Goal: Task Accomplishment & Management: Manage account settings

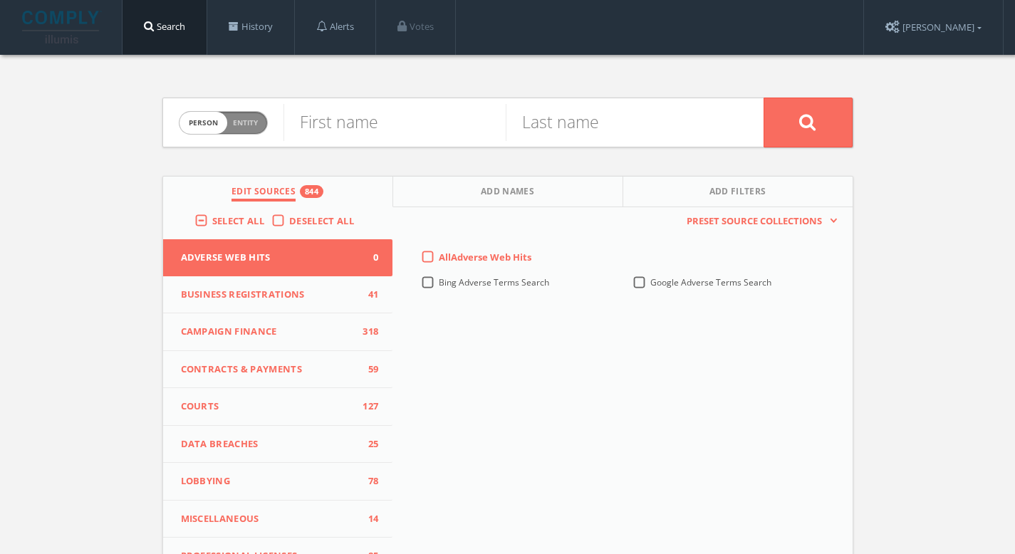
click at [44, 21] on img at bounding box center [62, 27] width 80 height 33
click at [93, 22] on img at bounding box center [62, 27] width 80 height 33
click at [938, 19] on link "[PERSON_NAME]" at bounding box center [933, 27] width 139 height 55
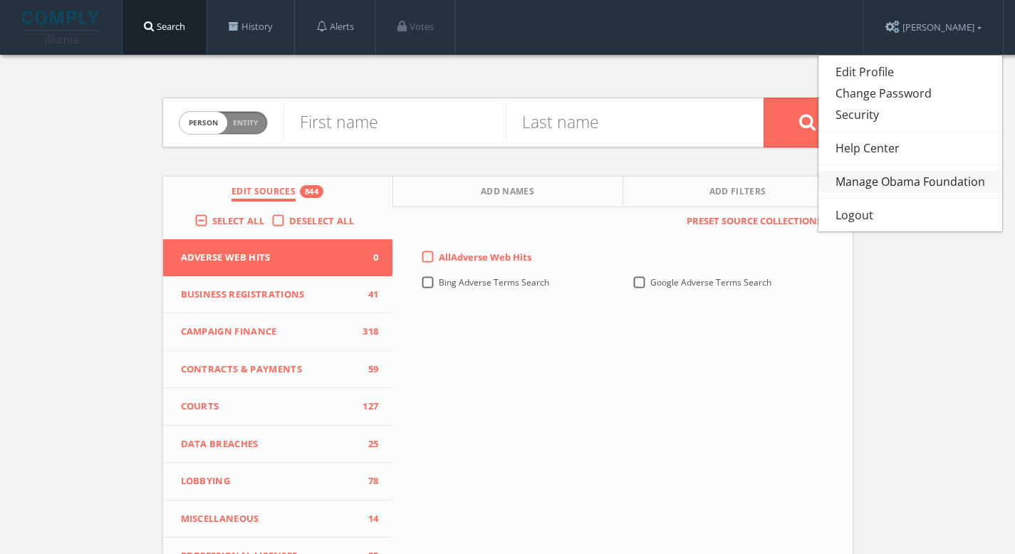
click at [935, 182] on link "Manage Obama Foundation" at bounding box center [911, 181] width 184 height 21
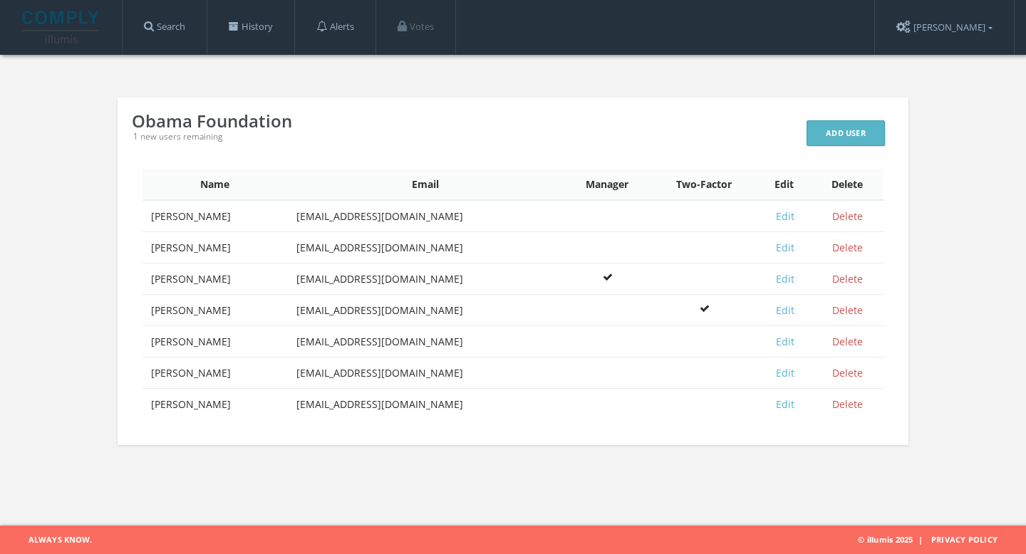
drag, startPoint x: 122, startPoint y: 403, endPoint x: 226, endPoint y: 403, distance: 104.0
click at [226, 403] on div "Obama Foundation 1 new users remaining Add User Name Email Manager Two-Factor E…" at bounding box center [513, 272] width 791 height 348
click at [236, 406] on td "[PERSON_NAME]" at bounding box center [215, 404] width 145 height 31
drag, startPoint x: 183, startPoint y: 409, endPoint x: 151, endPoint y: 409, distance: 32.1
click at [151, 409] on td "[PERSON_NAME]" at bounding box center [215, 404] width 145 height 31
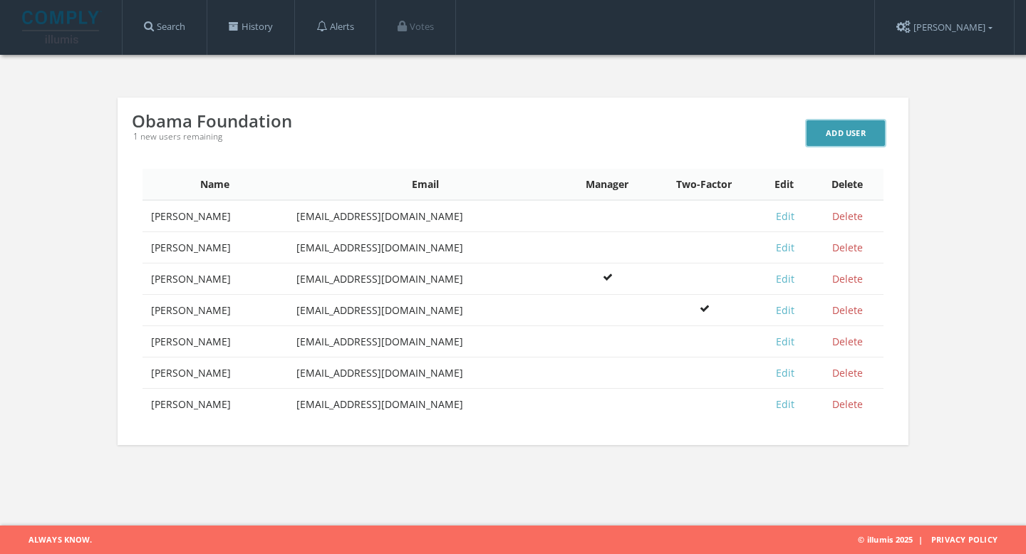
click at [826, 142] on link "Add User" at bounding box center [846, 133] width 78 height 26
click at [273, 360] on td "Rachana Nettem" at bounding box center [215, 373] width 145 height 31
click at [835, 128] on link "Add User" at bounding box center [846, 133] width 78 height 26
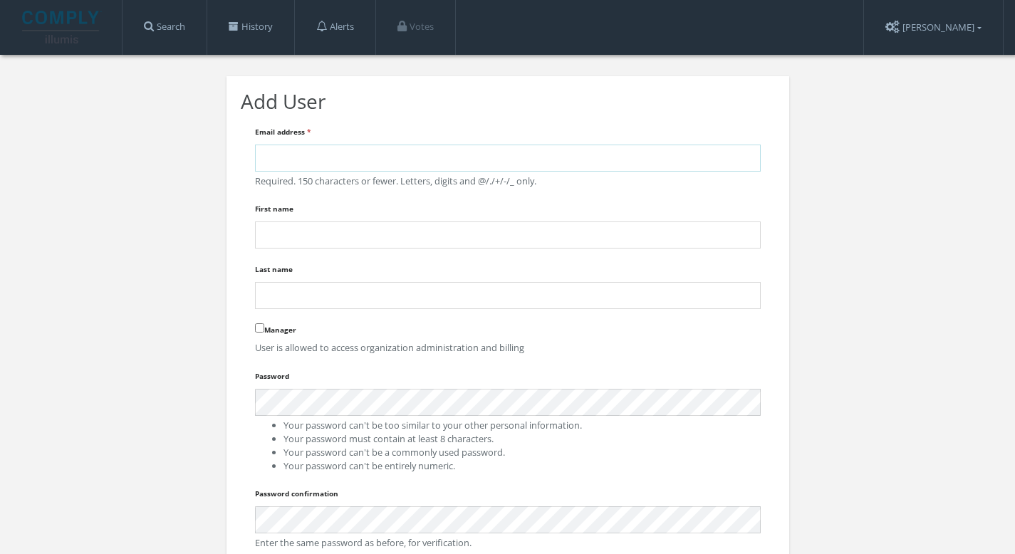
type input "[EMAIL_ADDRESS][DOMAIN_NAME]"
click at [363, 231] on input "First name" at bounding box center [508, 235] width 506 height 27
type input "Chris"
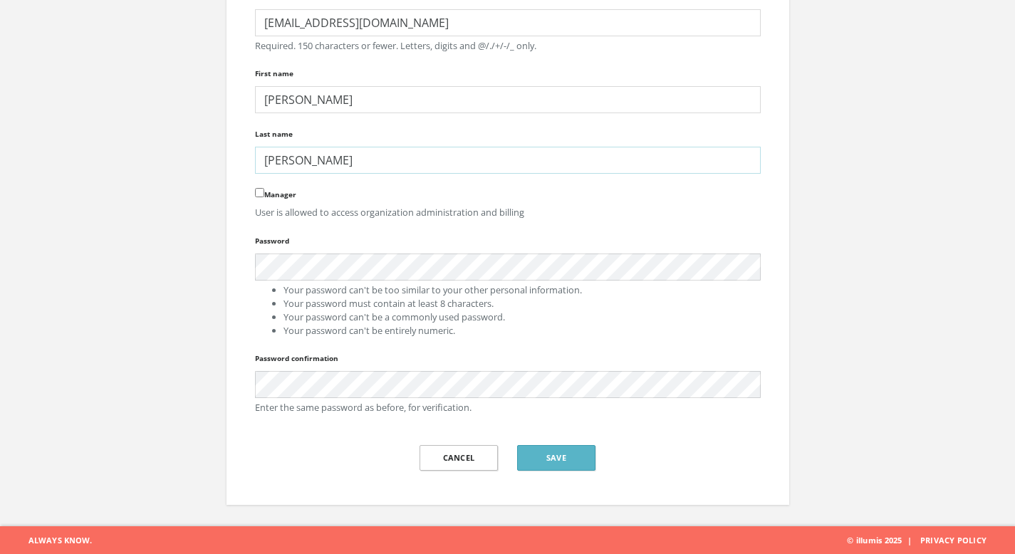
scroll to position [136, 0]
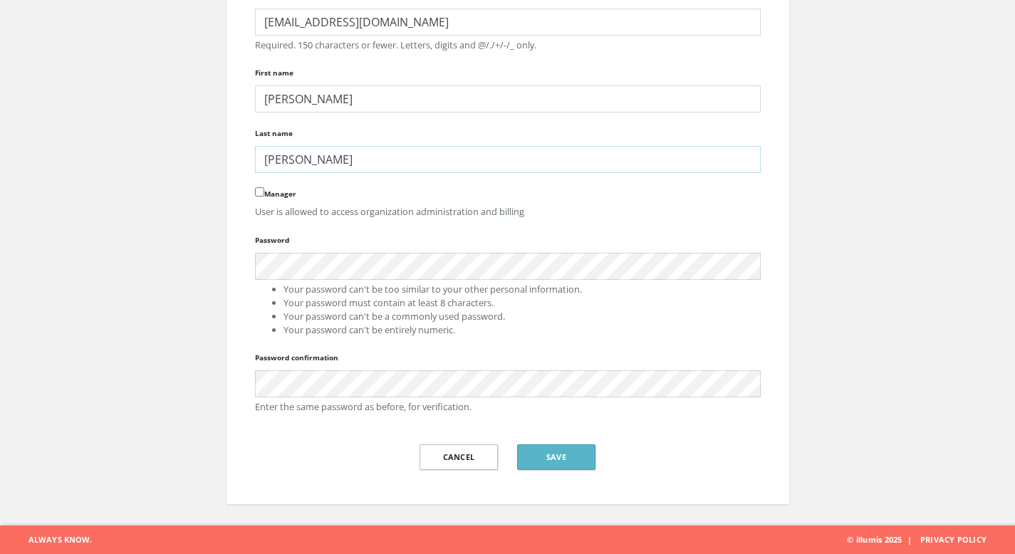
type input "Frey"
click at [437, 366] on div "Password confirmation Enter the same password as before, for verification." at bounding box center [508, 381] width 506 height 66
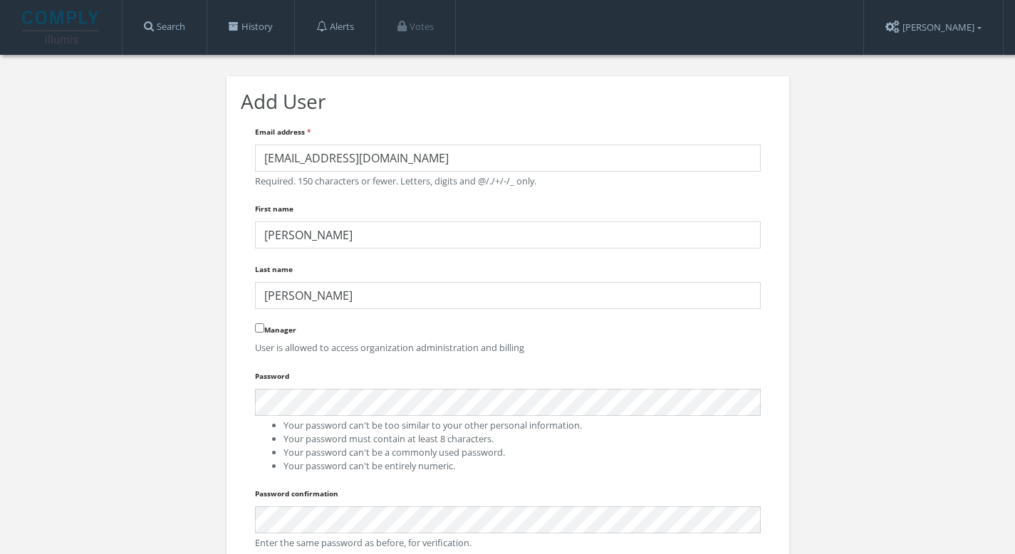
scroll to position [0, 0]
type input "[EMAIL_ADDRESS][DOMAIN_NAME]"
click at [376, 237] on input "First name" at bounding box center [508, 235] width 506 height 27
type input "Chris"
type input "G"
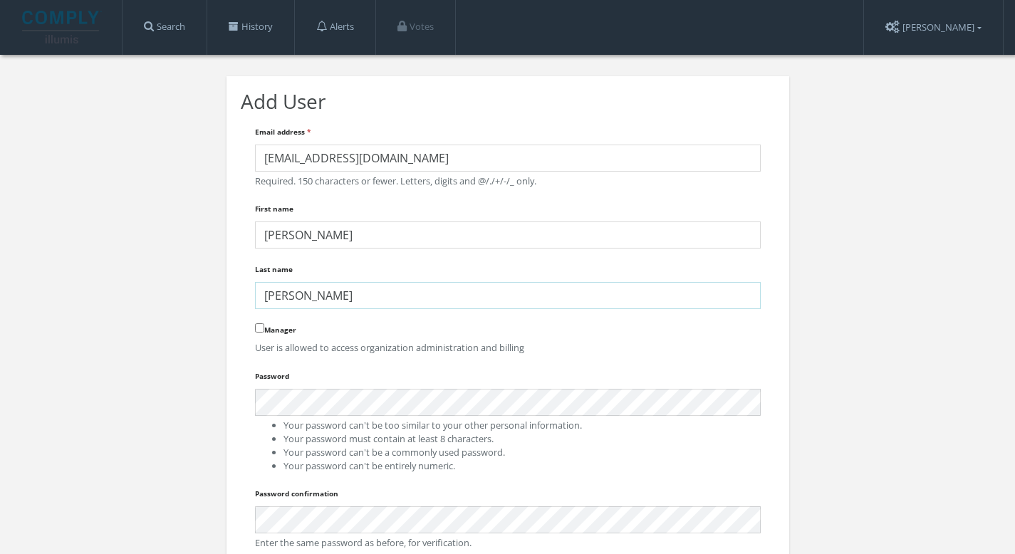
type input "Frey"
click at [204, 398] on div "Add User Email address * kgrewal@obama.org Required. 150 characters or fewer. L…" at bounding box center [507, 359] width 1015 height 608
drag, startPoint x: 399, startPoint y: 160, endPoint x: 150, endPoint y: 128, distance: 250.7
click at [150, 128] on div "Add User Email address * kgrewal@obama.org Required. 150 characters or fewer. L…" at bounding box center [507, 359] width 1015 height 608
paste input "cfrey707@gmail.com"
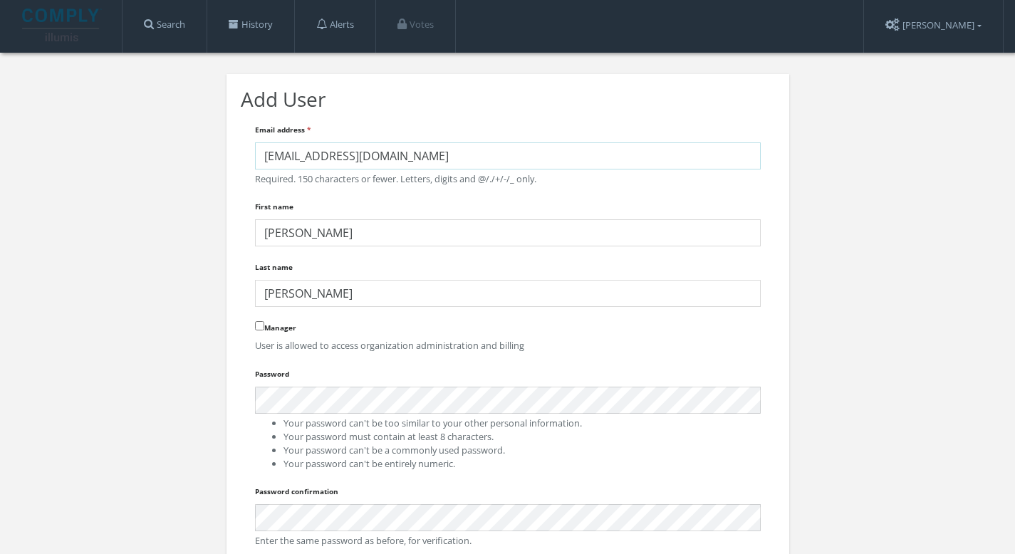
scroll to position [3, 0]
type input "cfrey707@gmail.com"
click at [395, 333] on div "Manager User is allowed to access organization administration and billing" at bounding box center [508, 335] width 506 height 34
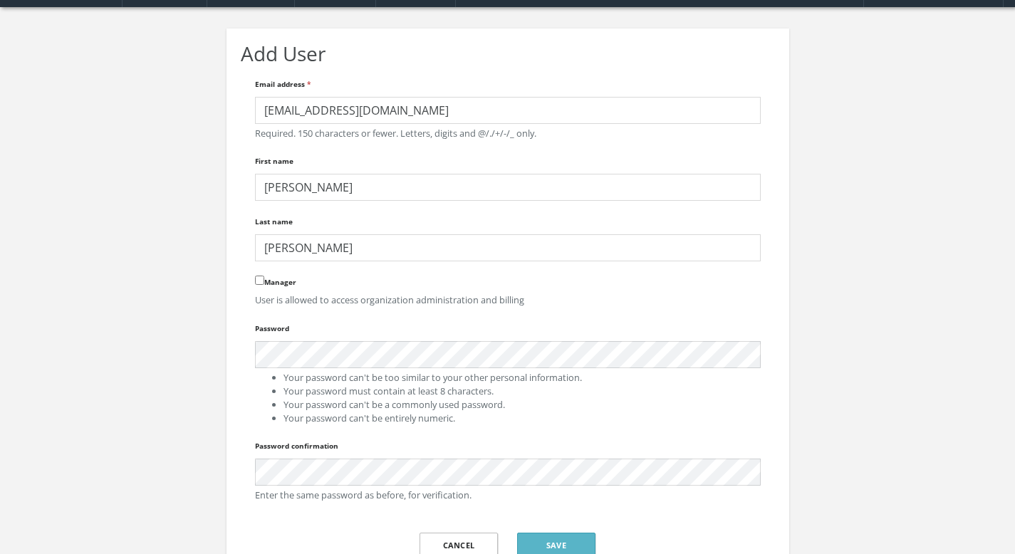
scroll to position [66, 0]
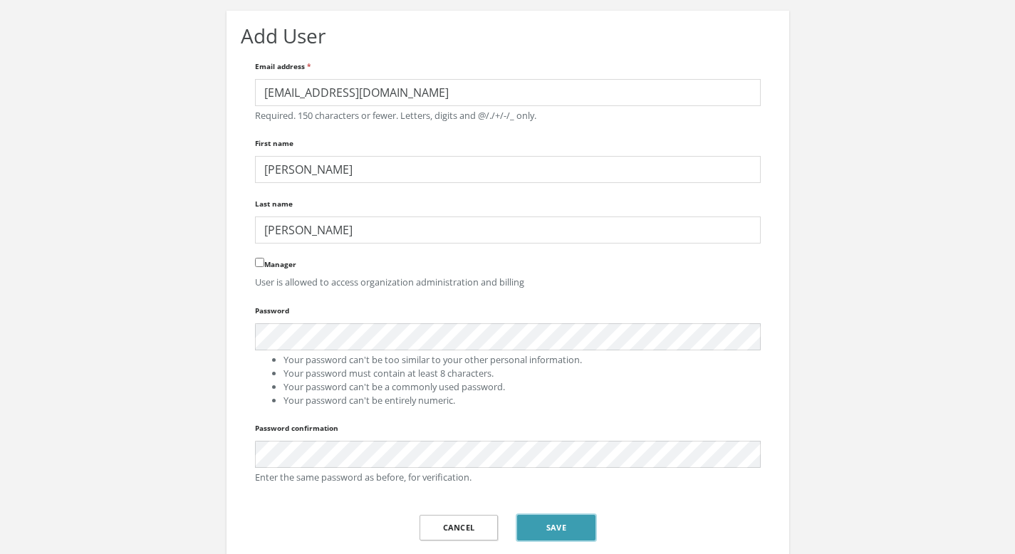
click at [558, 524] on button "Save" at bounding box center [556, 528] width 78 height 26
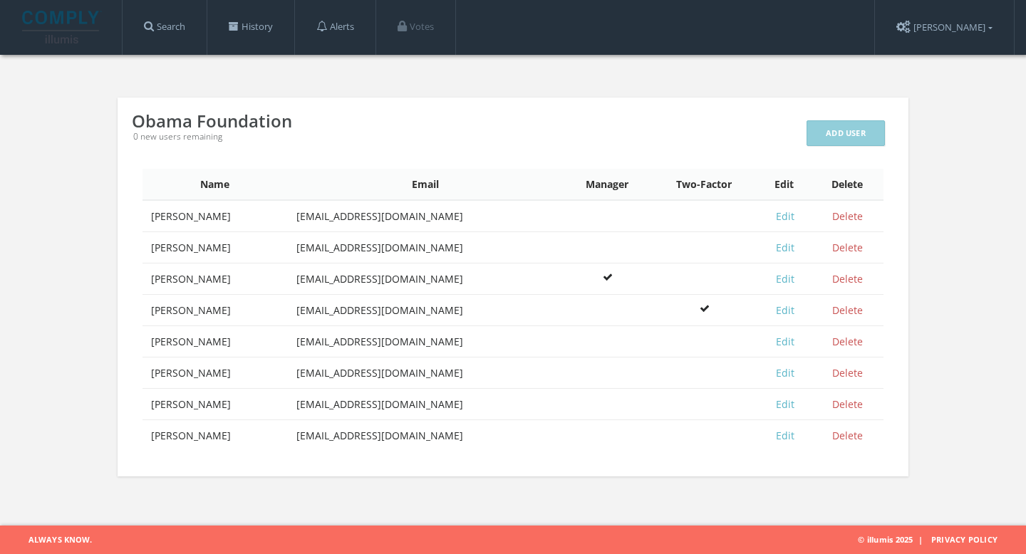
click at [167, 373] on td "Rachana Nettem" at bounding box center [215, 373] width 145 height 31
click at [787, 375] on link "Edit" at bounding box center [785, 373] width 19 height 14
click at [857, 128] on div "Add User" at bounding box center [845, 133] width 97 height 43
click at [729, 113] on div "Obama Foundation" at bounding box center [465, 121] width 666 height 19
click at [742, 248] on td at bounding box center [704, 247] width 107 height 31
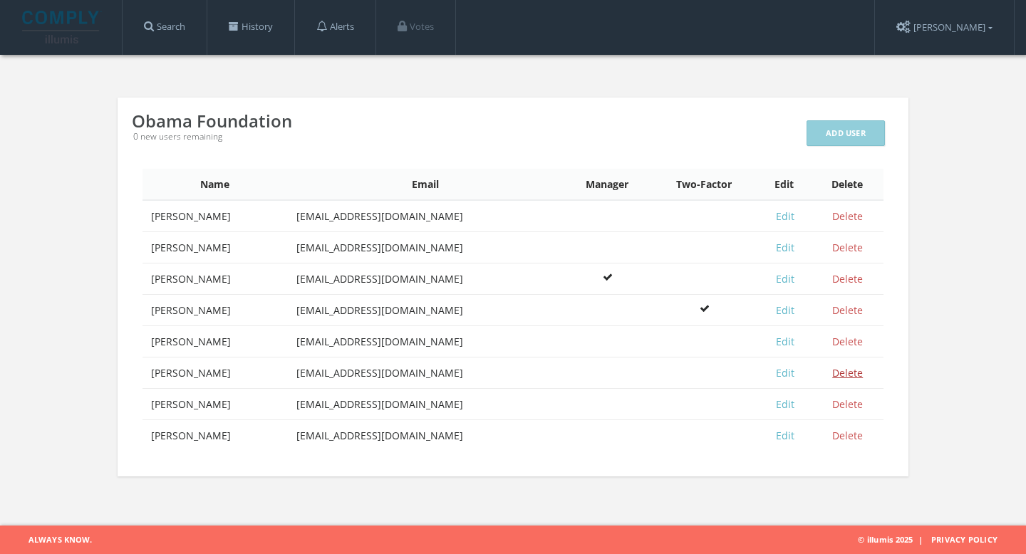
click at [856, 373] on link "Delete" at bounding box center [847, 373] width 31 height 14
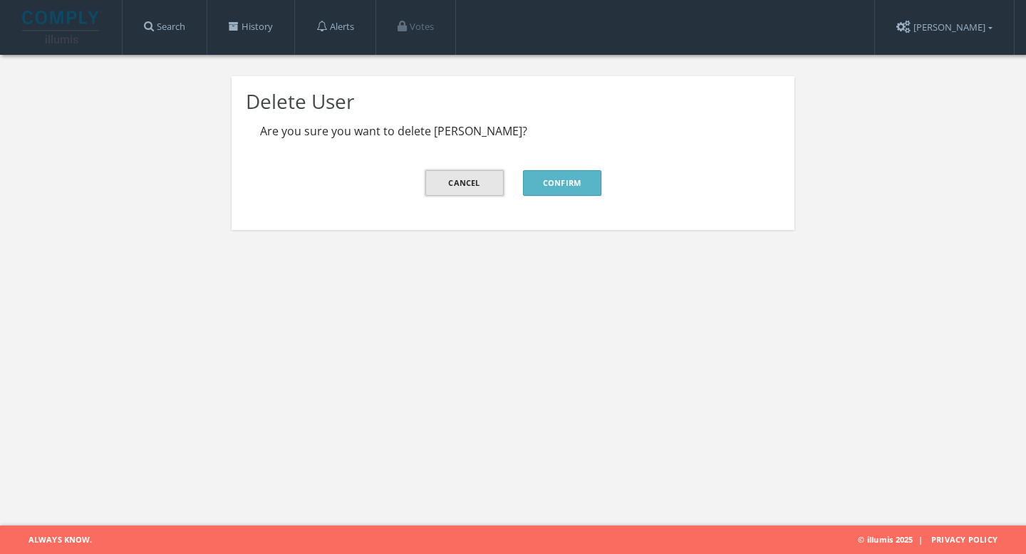
click at [477, 180] on link "Cancel" at bounding box center [464, 183] width 78 height 26
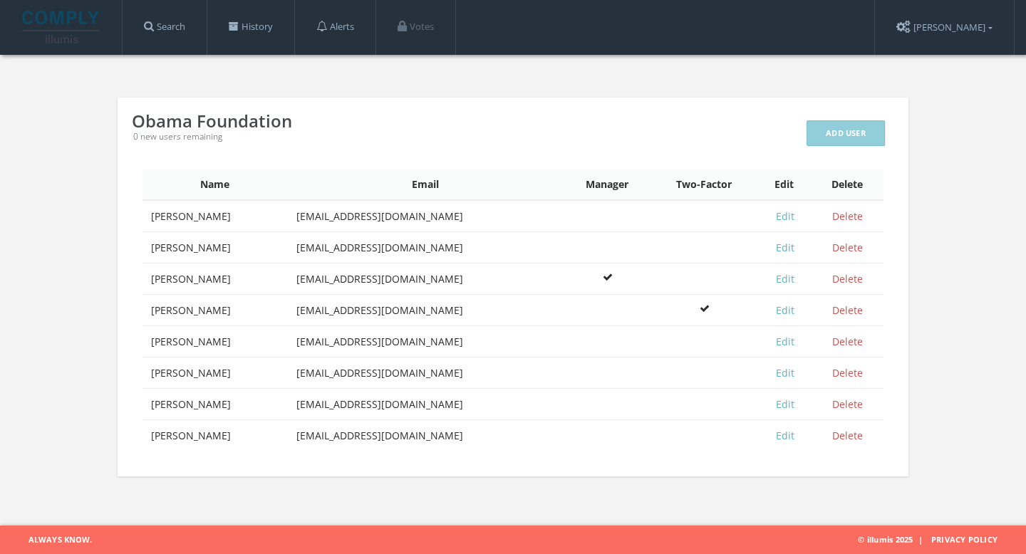
click at [872, 127] on div "Add User" at bounding box center [845, 133] width 97 height 43
click at [868, 133] on div "Add User" at bounding box center [845, 133] width 97 height 43
click at [850, 378] on link "Delete" at bounding box center [847, 373] width 31 height 14
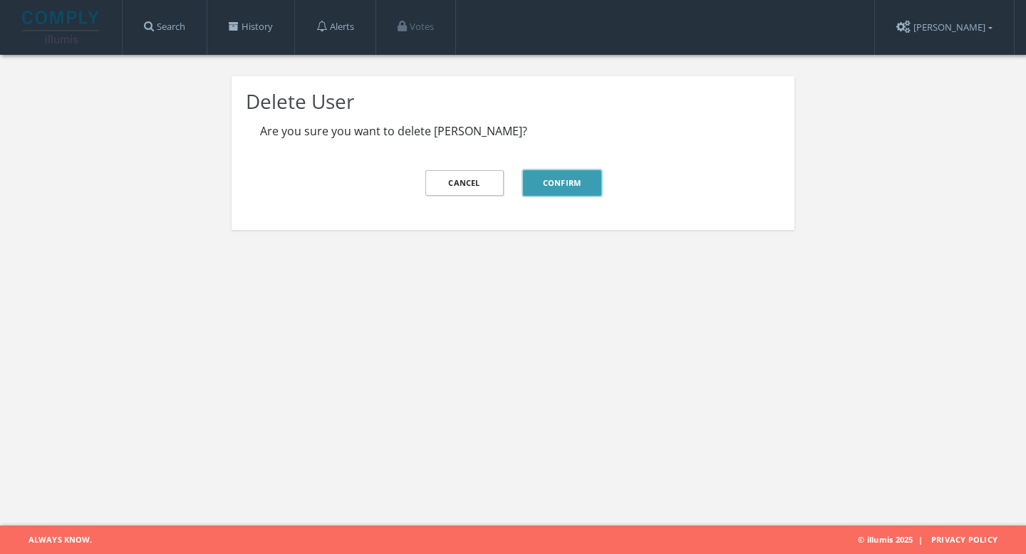
click at [594, 195] on button "Confirm" at bounding box center [562, 183] width 78 height 26
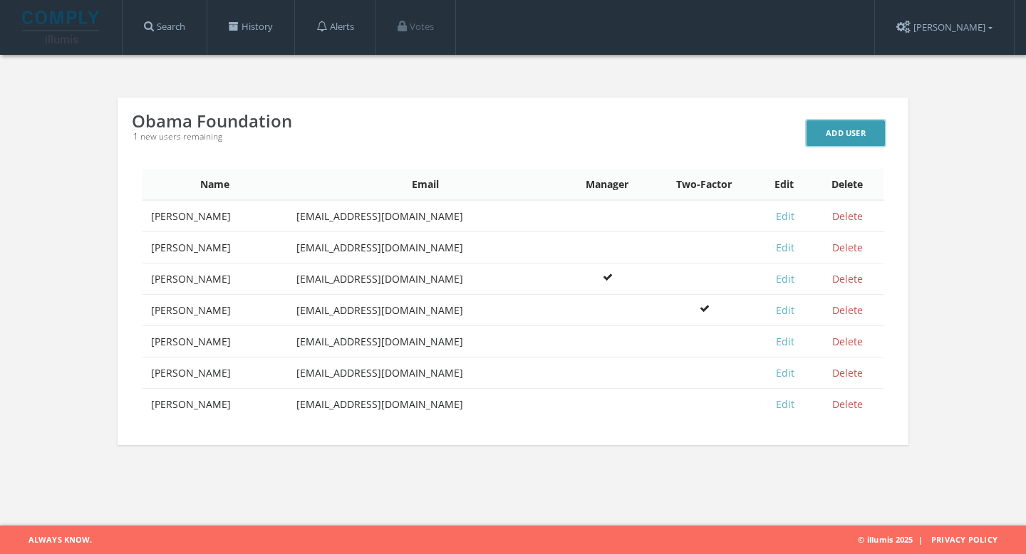
click at [844, 133] on link "Add User" at bounding box center [846, 133] width 78 height 26
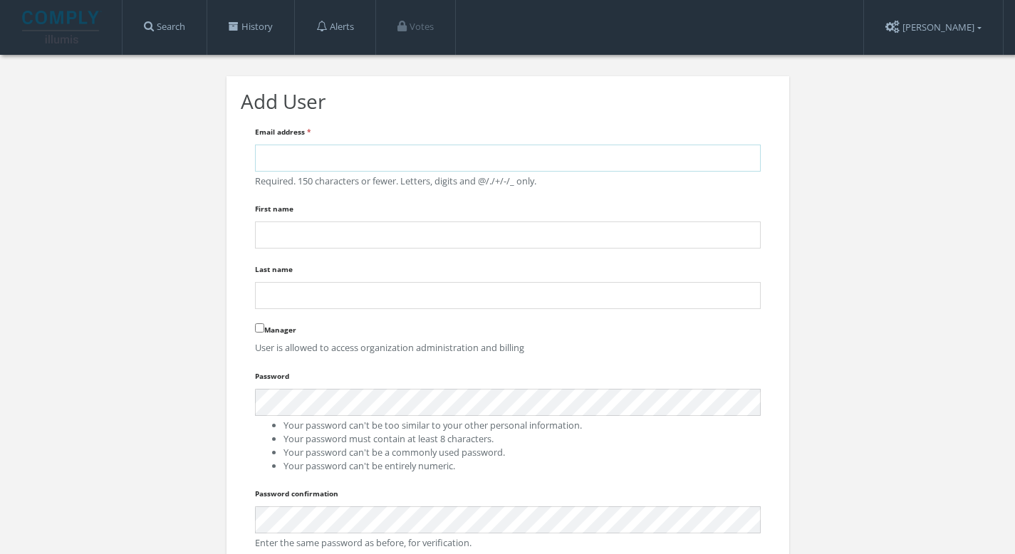
type input "[EMAIL_ADDRESS][DOMAIN_NAME]"
click at [481, 229] on input "First name" at bounding box center [508, 235] width 506 height 27
paste input "[EMAIL_ADDRESS][DOMAIN_NAME]"
type input "[EMAIL_ADDRESS][DOMAIN_NAME]"
drag, startPoint x: 382, startPoint y: 161, endPoint x: 154, endPoint y: 108, distance: 234.2
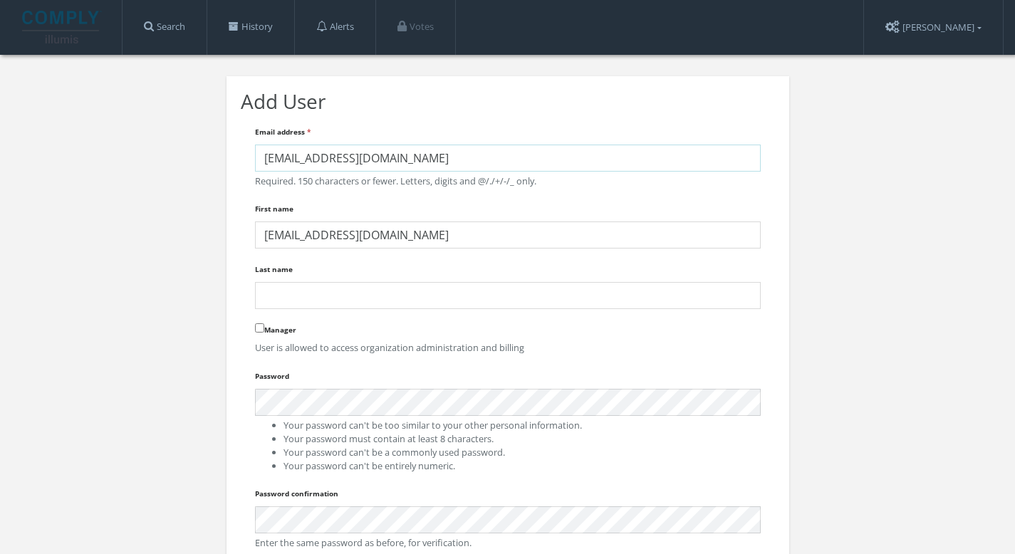
click at [154, 108] on div "Add User Email address * [EMAIL_ADDRESS][DOMAIN_NAME] Required. 150 characters …" at bounding box center [507, 359] width 1015 height 608
paste input "[EMAIL_ADDRESS][DOMAIN_NAME]"
type input "[EMAIL_ADDRESS][DOMAIN_NAME]"
drag, startPoint x: 425, startPoint y: 233, endPoint x: 211, endPoint y: 215, distance: 215.2
click at [211, 215] on div "Add User Email address * [EMAIL_ADDRESS][DOMAIN_NAME] Required. 150 characters …" at bounding box center [507, 359] width 1015 height 608
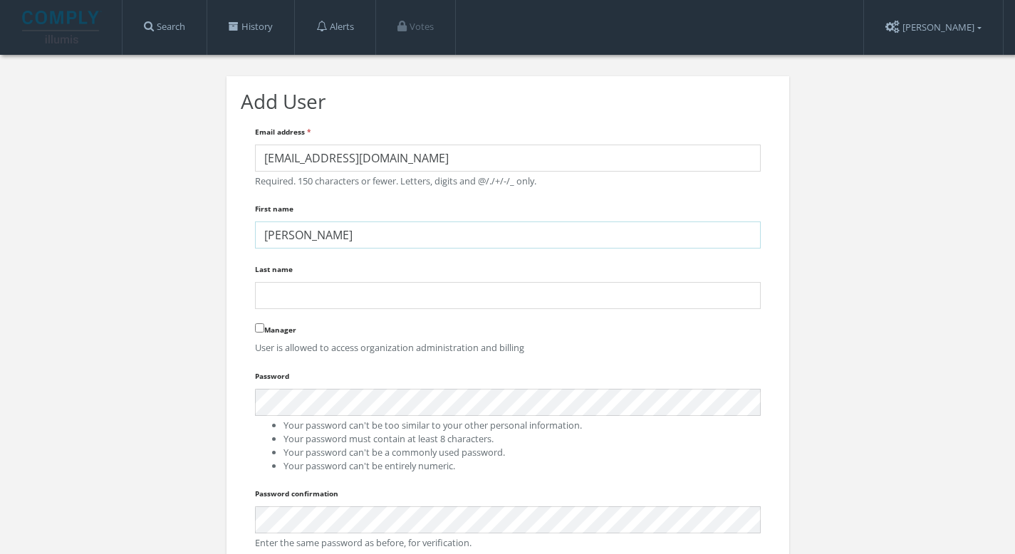
type input "[PERSON_NAME]"
click at [152, 363] on div "Add User Email address * [EMAIL_ADDRESS][DOMAIN_NAME] Required. 150 characters …" at bounding box center [507, 359] width 1015 height 608
click at [403, 251] on form "Email address * [EMAIL_ADDRESS][DOMAIN_NAME] Required. 150 characters or fewer.…" at bounding box center [508, 369] width 506 height 492
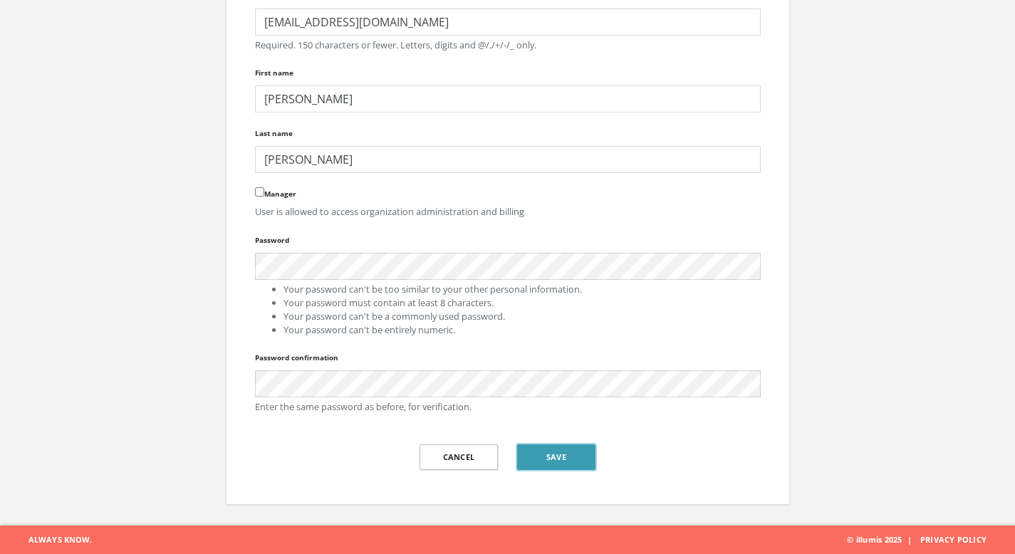
click at [542, 457] on button "Save" at bounding box center [556, 458] width 78 height 26
